Goal: Check status

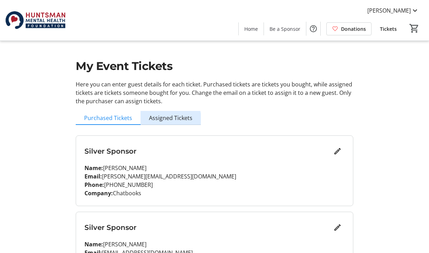
click at [163, 121] on span "Assigned Tickets" at bounding box center [170, 118] width 43 height 6
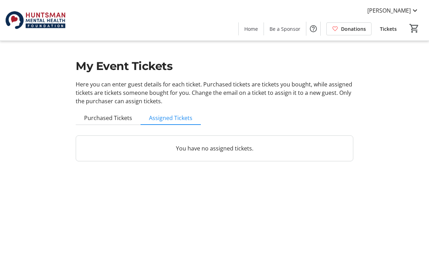
click at [176, 150] on p "You have no assigned tickets." at bounding box center [214, 148] width 260 height 8
click at [124, 117] on span "Purchased Tickets" at bounding box center [108, 118] width 48 height 6
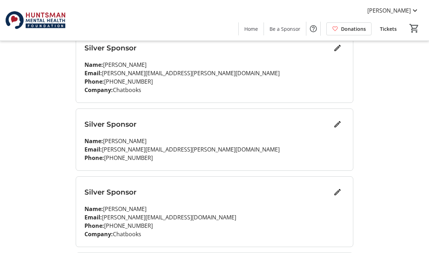
scroll to position [635, 0]
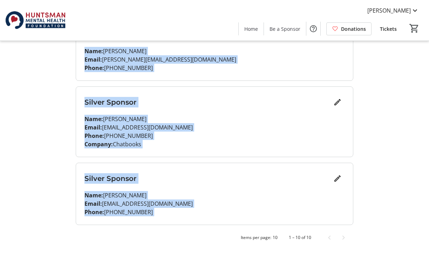
drag, startPoint x: 69, startPoint y: 59, endPoint x: 176, endPoint y: 228, distance: 200.9
copy div "Silver Sponsor Name: [PERSON_NAME] Email: [PERSON_NAME][EMAIL_ADDRESS][DOMAIN_N…"
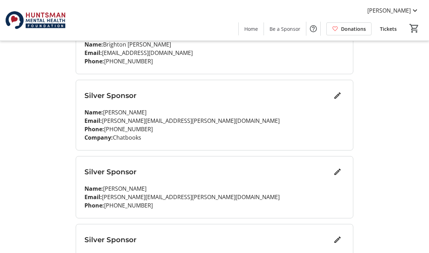
scroll to position [347, 0]
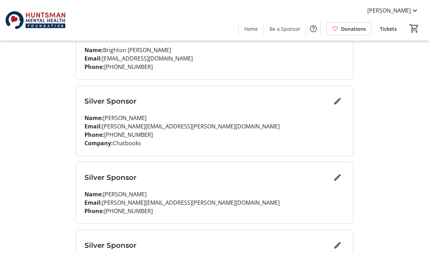
click at [287, 65] on p "Phone: [PHONE_NUMBER]" at bounding box center [214, 67] width 260 height 8
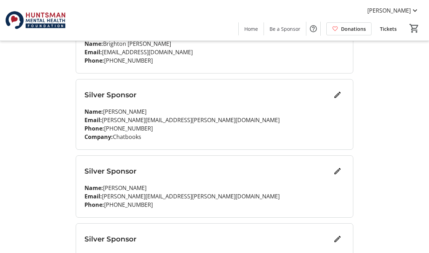
scroll to position [355, 0]
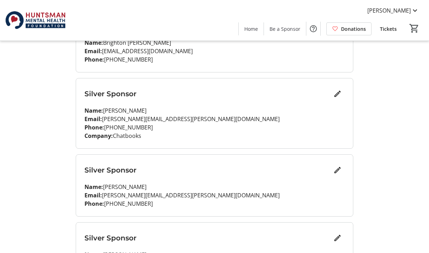
click at [287, 65] on div "Silver Sponsor Name: [PERSON_NAME] Email: [EMAIL_ADDRESS][DOMAIN_NAME] Phone: […" at bounding box center [214, 42] width 277 height 62
